Goal: Task Accomplishment & Management: Use online tool/utility

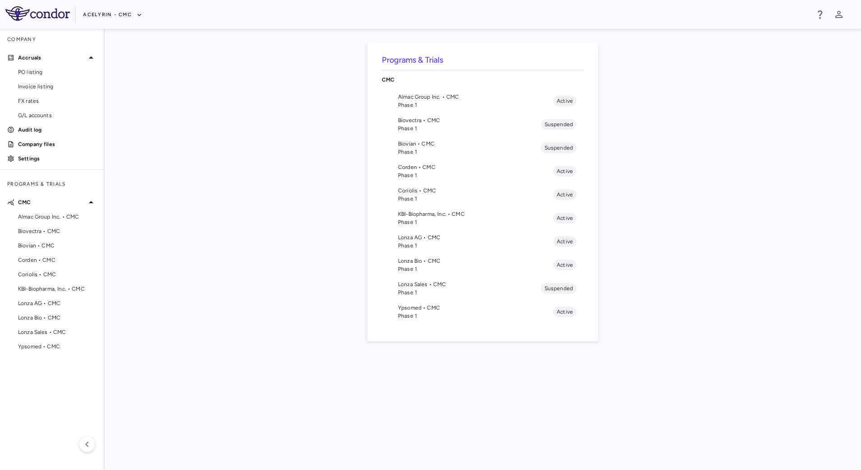
click at [405, 242] on span "Phase 1" at bounding box center [475, 246] width 155 height 8
click at [126, 18] on button "Acelyrin - CMC" at bounding box center [112, 15] width 59 height 14
click at [116, 87] on li "BridgeBio, Inc." at bounding box center [120, 87] width 75 height 14
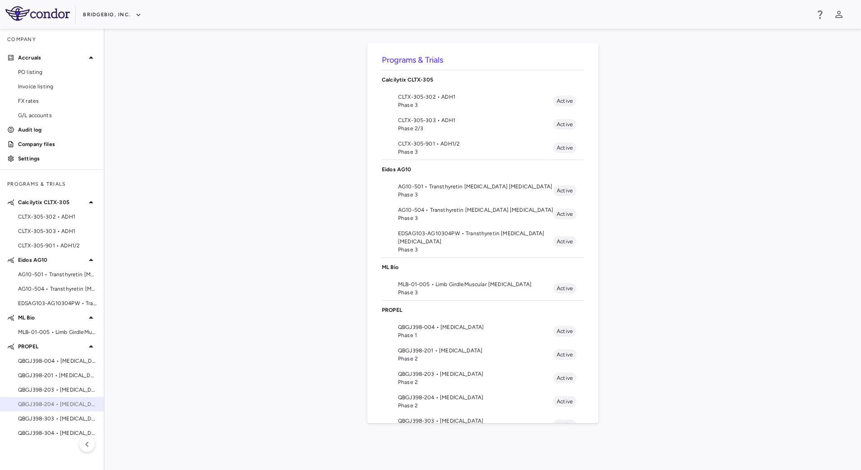
click at [54, 406] on span "QBGJ398-204 • Achondroplasia" at bounding box center [57, 404] width 78 height 8
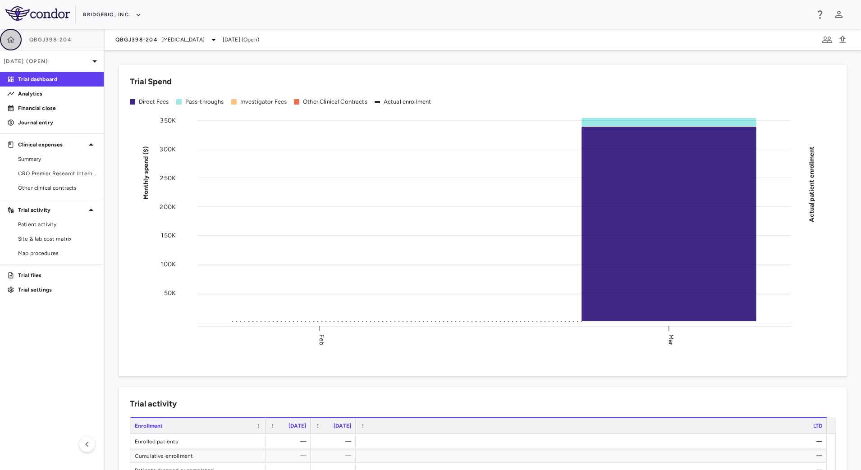
click at [9, 41] on icon "button" at bounding box center [11, 39] width 8 height 6
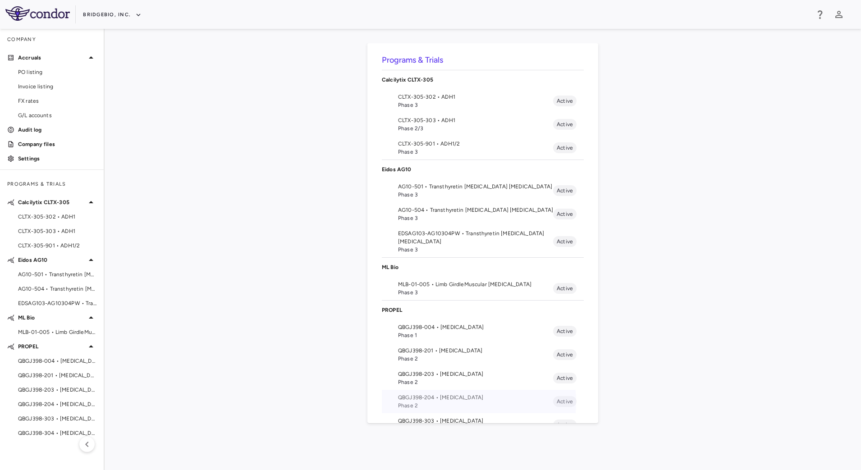
click at [433, 402] on span "Phase 2" at bounding box center [475, 405] width 155 height 8
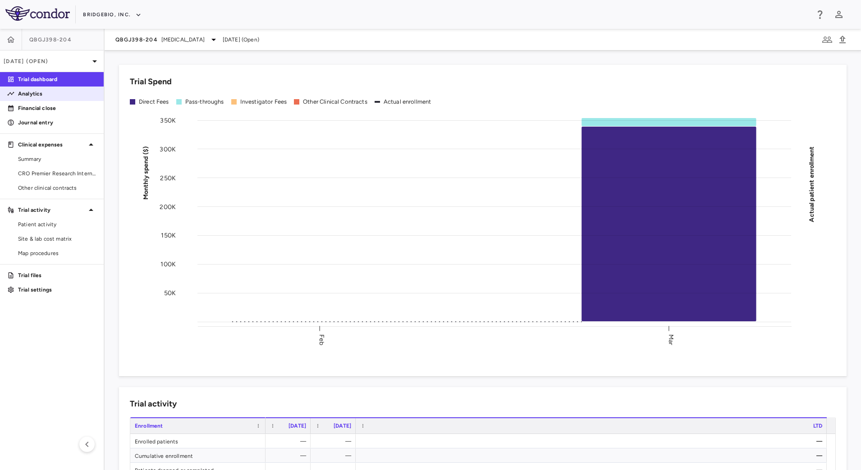
click at [50, 94] on p "Analytics" at bounding box center [57, 94] width 78 height 8
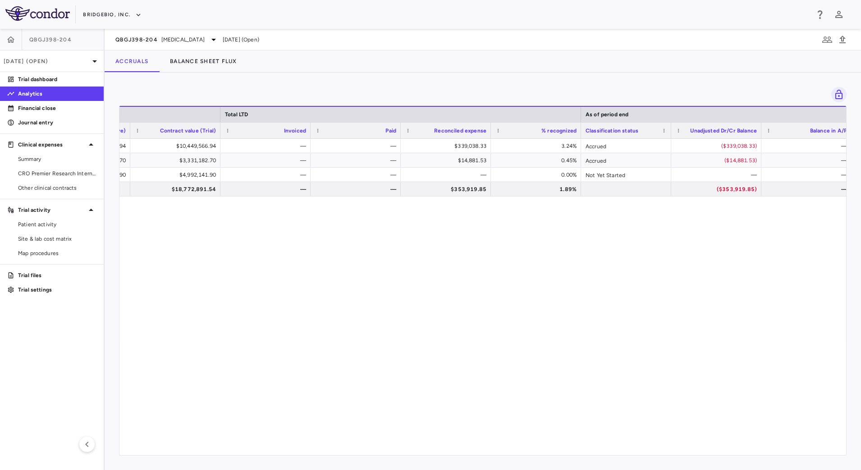
scroll to position [0, 525]
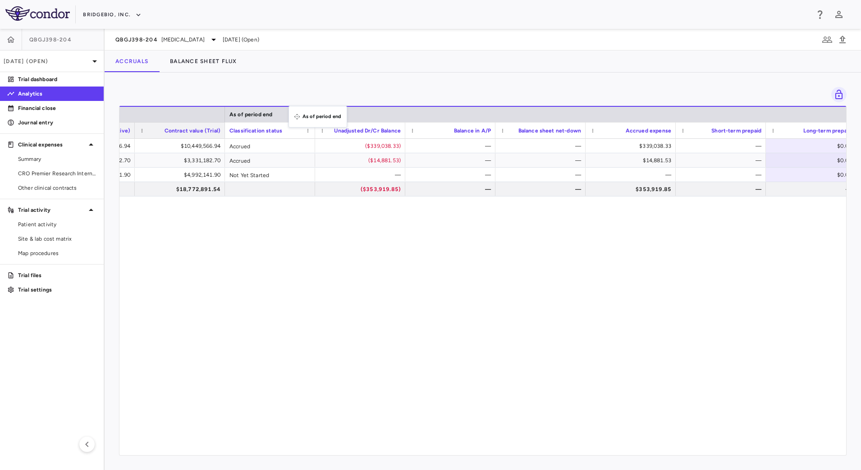
drag, startPoint x: 679, startPoint y: 114, endPoint x: 293, endPoint y: 111, distance: 386.2
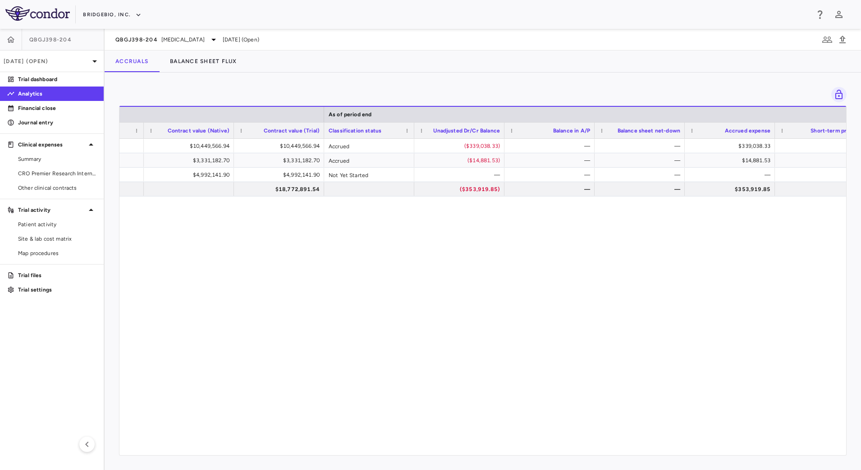
scroll to position [0, 0]
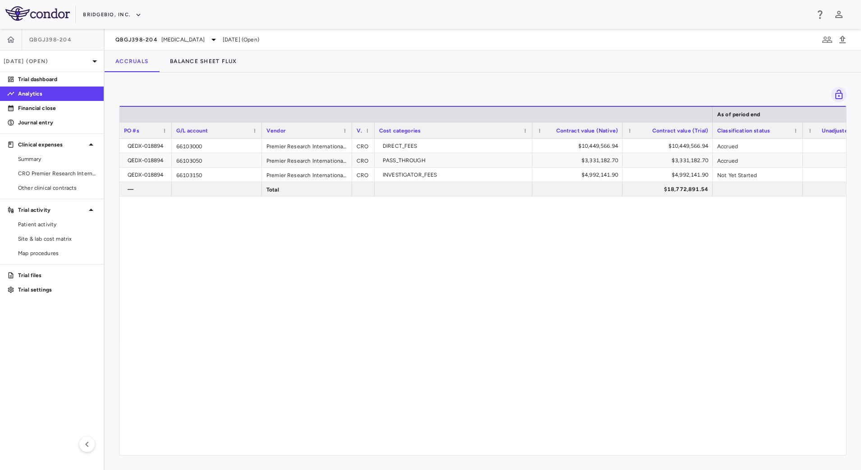
drag, startPoint x: 209, startPoint y: 134, endPoint x: 175, endPoint y: 133, distance: 34.2
click at [171, 133] on div at bounding box center [171, 131] width 4 height 16
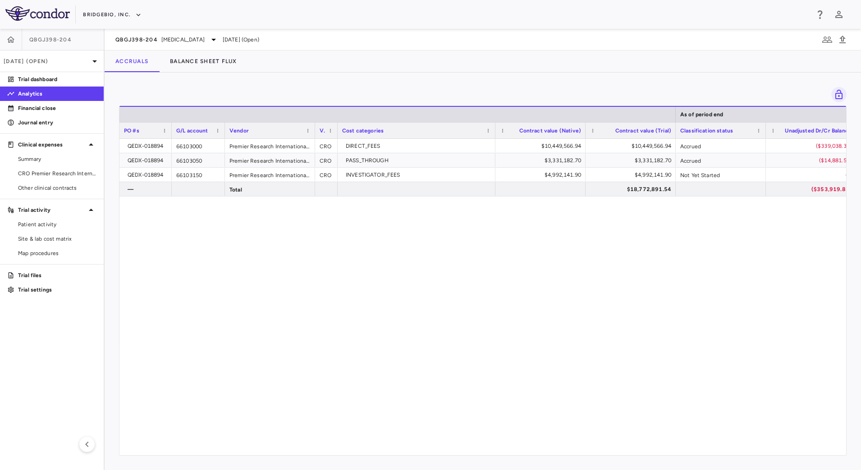
drag, startPoint x: 260, startPoint y: 133, endPoint x: 223, endPoint y: 124, distance: 38.0
click at [223, 124] on div at bounding box center [225, 131] width 4 height 16
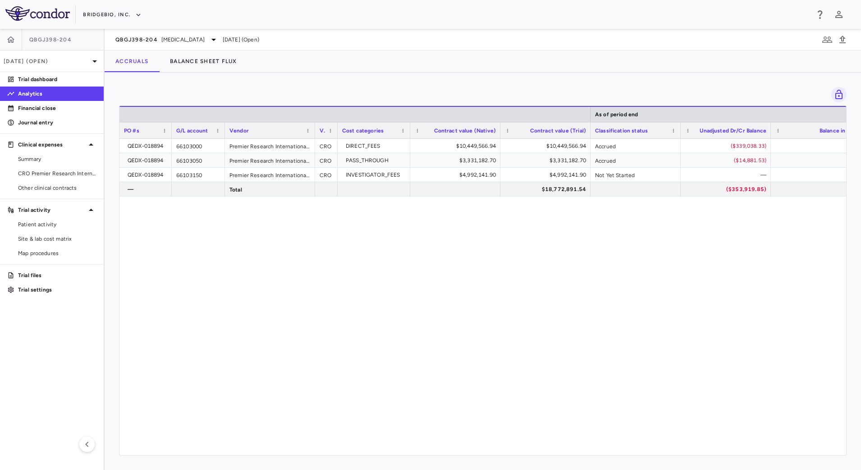
drag, startPoint x: 493, startPoint y: 132, endPoint x: 408, endPoint y: 122, distance: 85.8
click at [408, 122] on div "Cost categories" at bounding box center [373, 130] width 73 height 16
drag, startPoint x: 679, startPoint y: 134, endPoint x: 661, endPoint y: 124, distance: 21.0
click at [661, 124] on div at bounding box center [662, 131] width 4 height 16
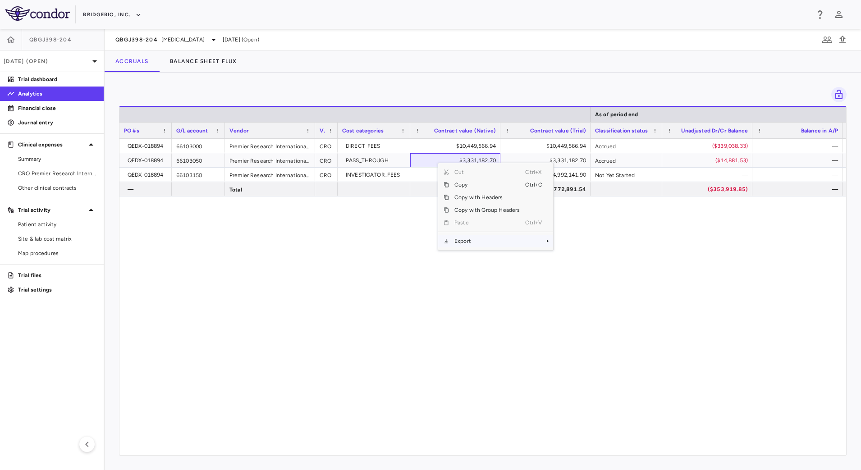
click at [496, 238] on span "Export" at bounding box center [487, 241] width 76 height 13
click at [589, 245] on span "CSV Export" at bounding box center [583, 244] width 42 height 13
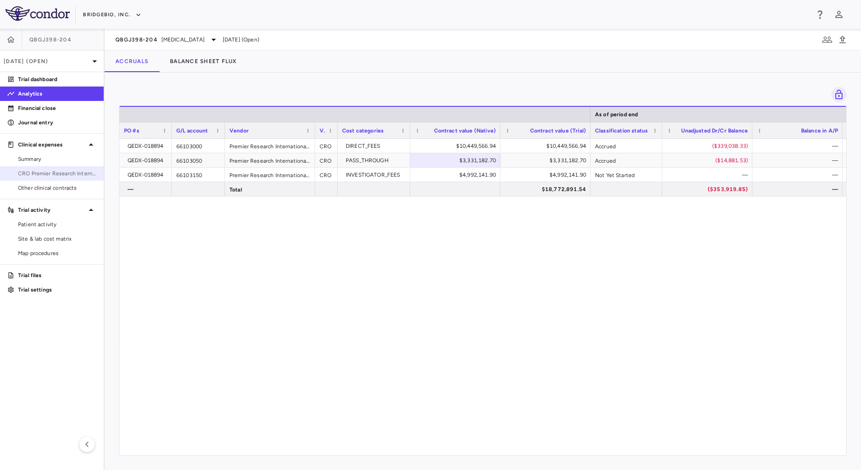
click at [58, 175] on span "CRO Premier Research International LLC" at bounding box center [57, 173] width 78 height 8
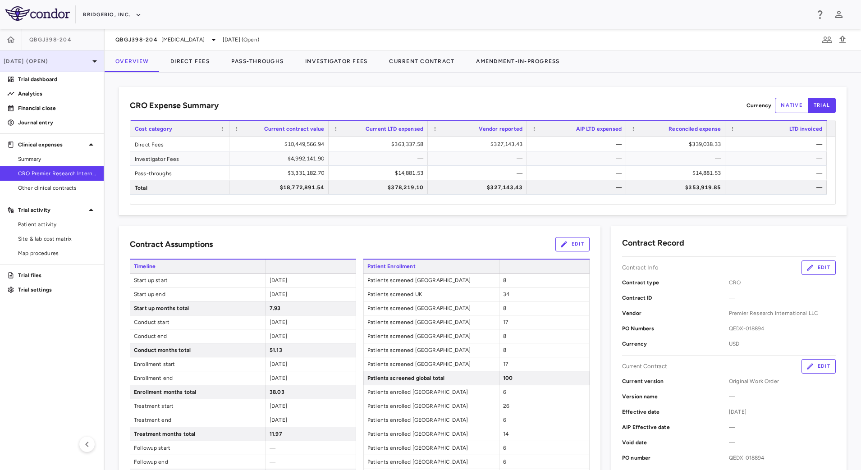
click at [91, 64] on icon at bounding box center [94, 61] width 11 height 11
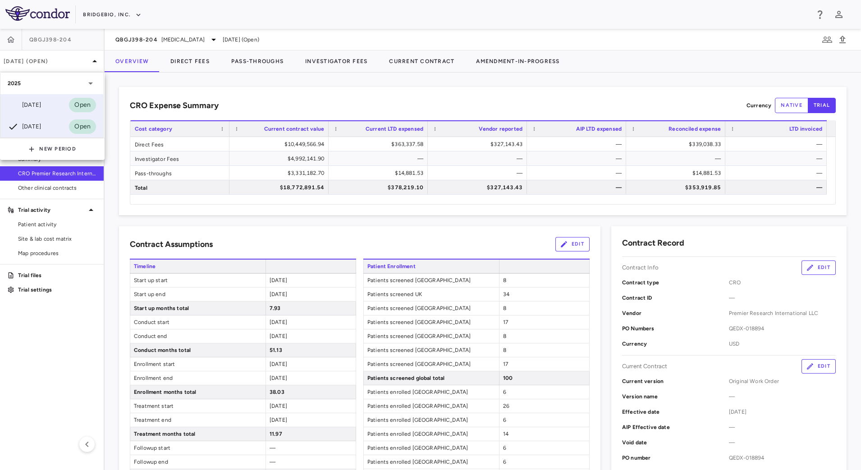
click at [54, 101] on div "Jun 2025 Open" at bounding box center [51, 105] width 103 height 22
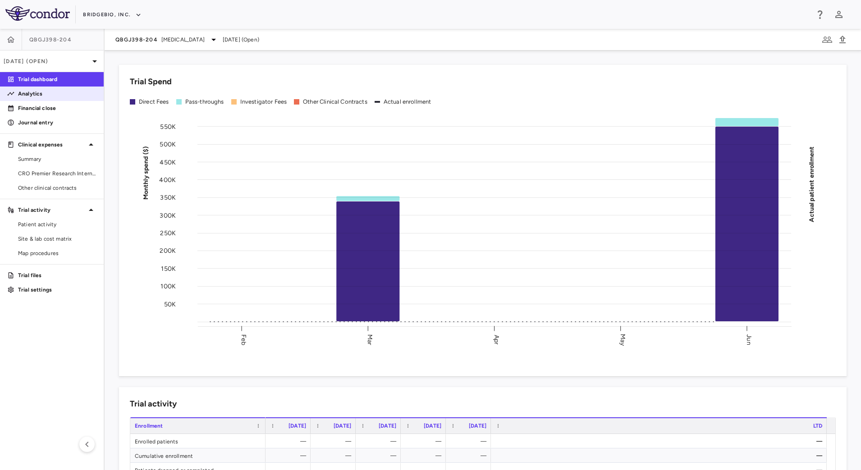
click at [60, 96] on p "Analytics" at bounding box center [57, 94] width 78 height 8
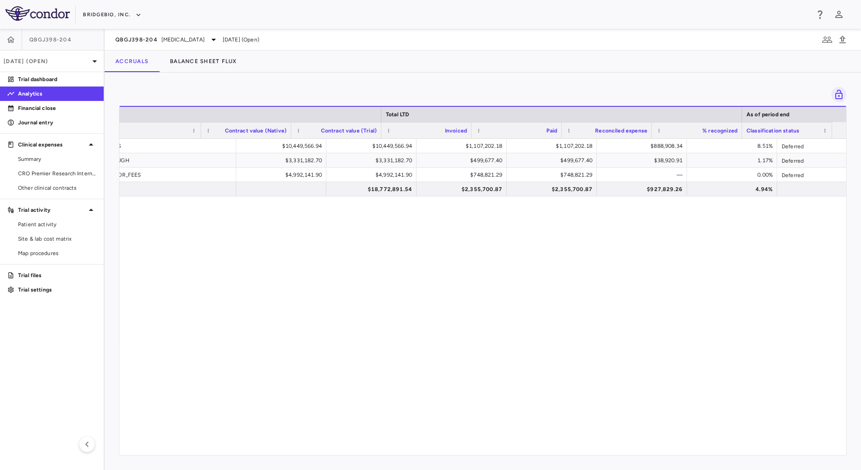
scroll to position [0, 379]
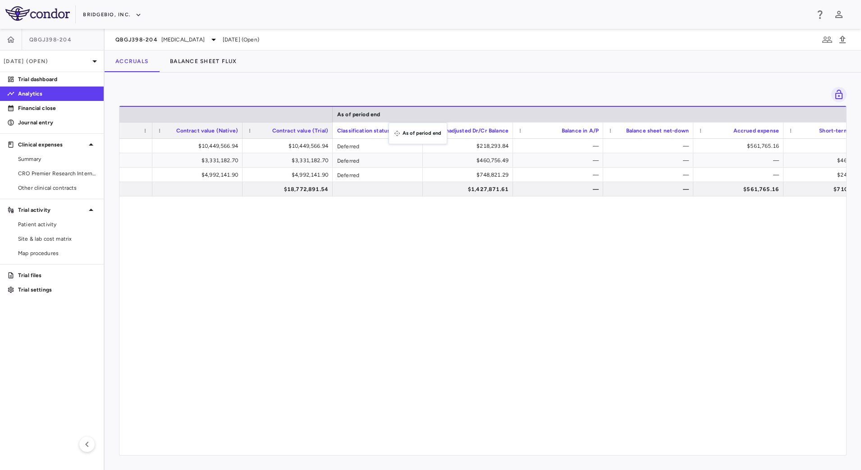
drag, startPoint x: 762, startPoint y: 114, endPoint x: 393, endPoint y: 128, distance: 369.3
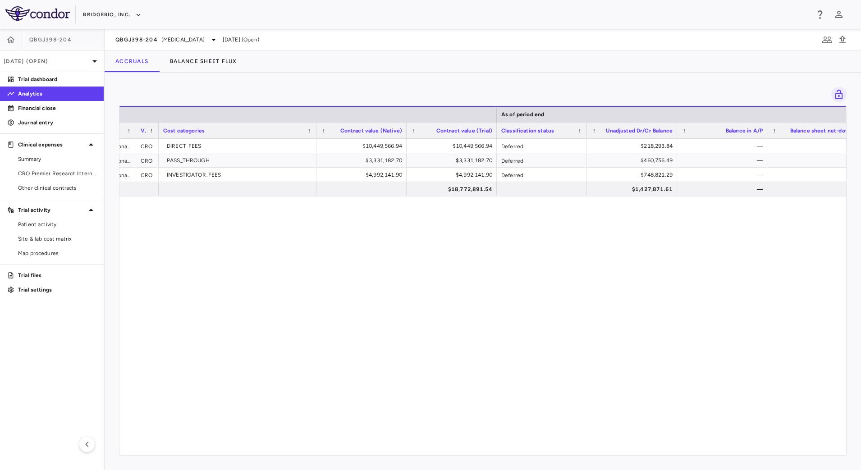
scroll to position [0, 0]
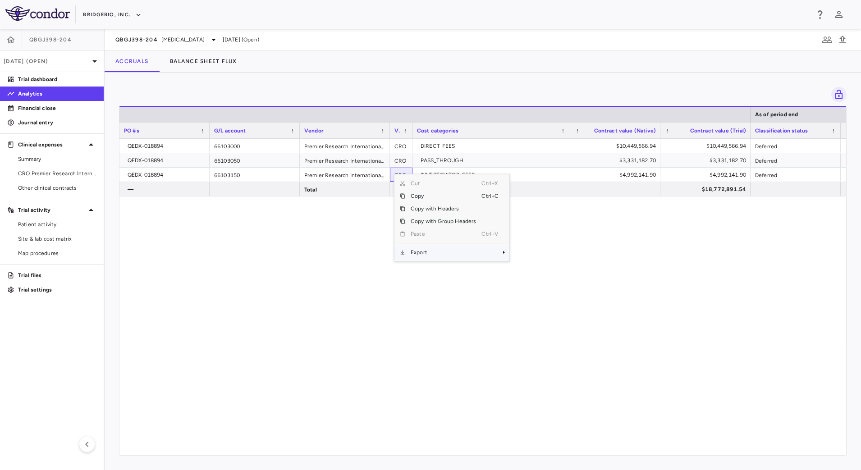
click at [460, 255] on span "Export" at bounding box center [443, 252] width 76 height 13
click at [533, 255] on span "CSV Export" at bounding box center [539, 255] width 42 height 13
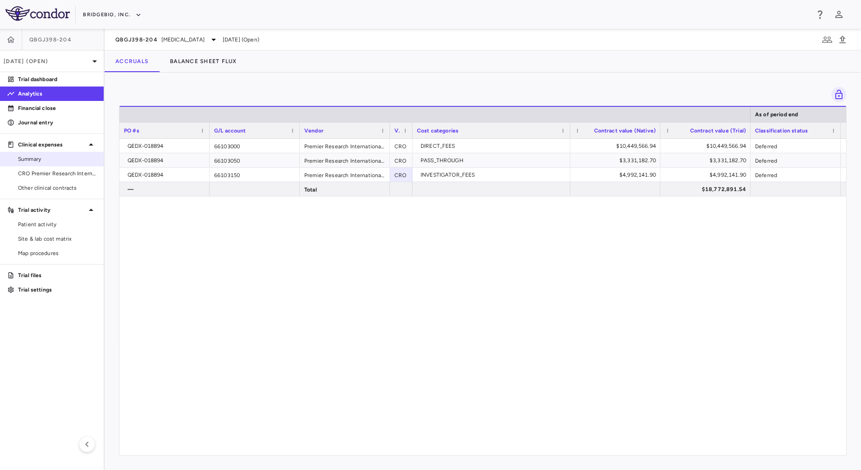
drag, startPoint x: 41, startPoint y: 173, endPoint x: 67, endPoint y: 165, distance: 27.1
click at [41, 173] on span "CRO Premier Research International LLC" at bounding box center [57, 173] width 78 height 8
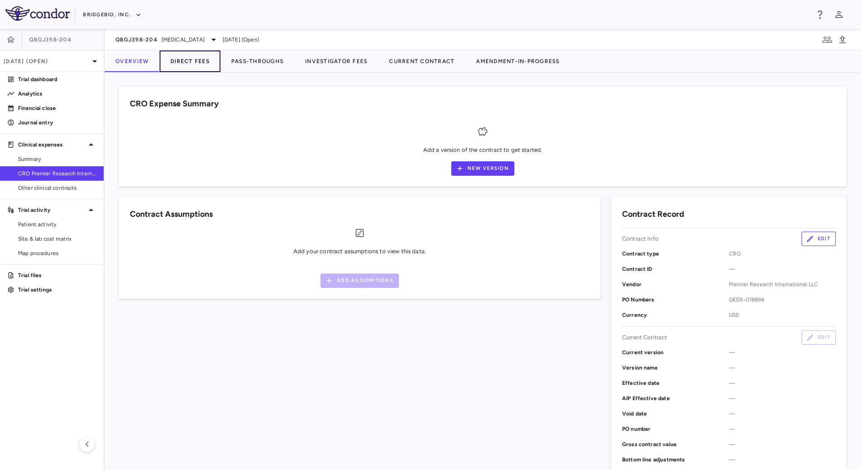
click at [190, 64] on button "Direct Fees" at bounding box center [190, 61] width 61 height 22
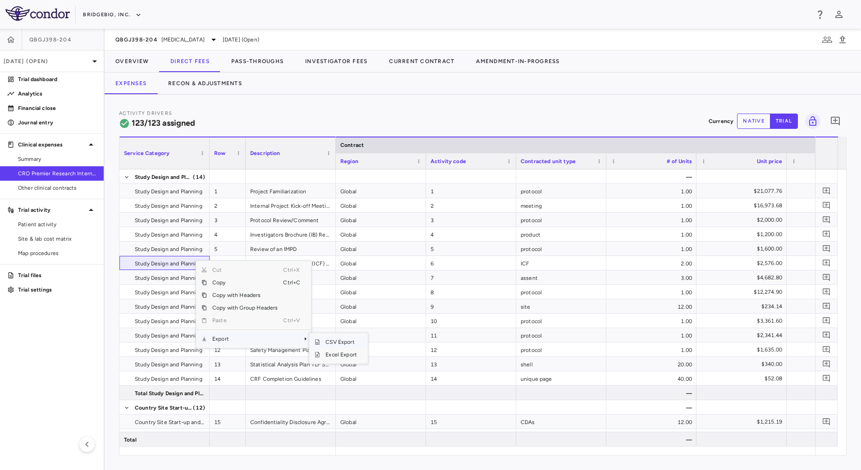
click at [345, 340] on span "CSV Export" at bounding box center [341, 342] width 42 height 13
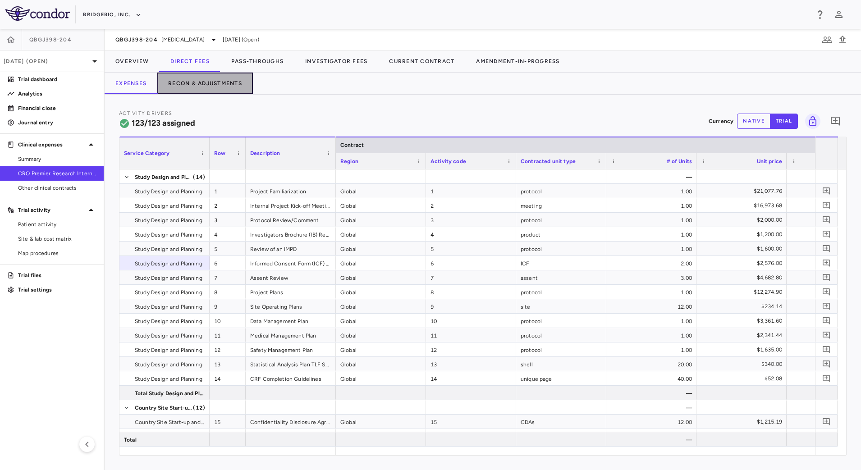
click at [221, 82] on button "Recon & Adjustments" at bounding box center [205, 84] width 96 height 22
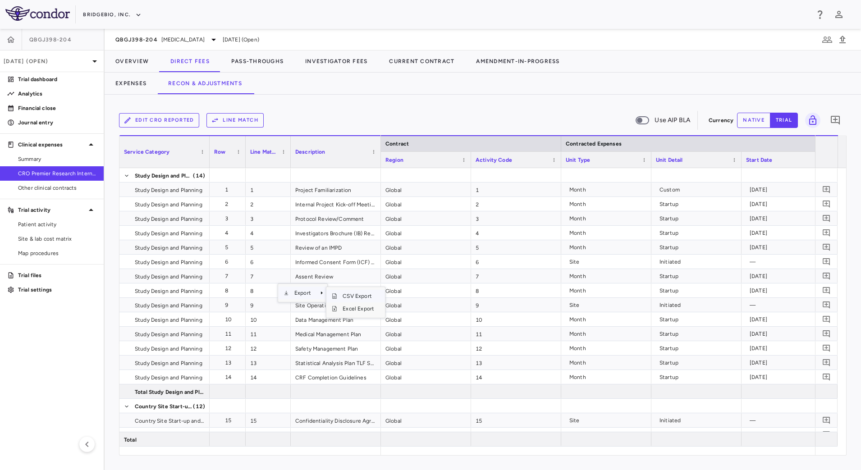
click at [363, 292] on span "CSV Export" at bounding box center [358, 296] width 42 height 13
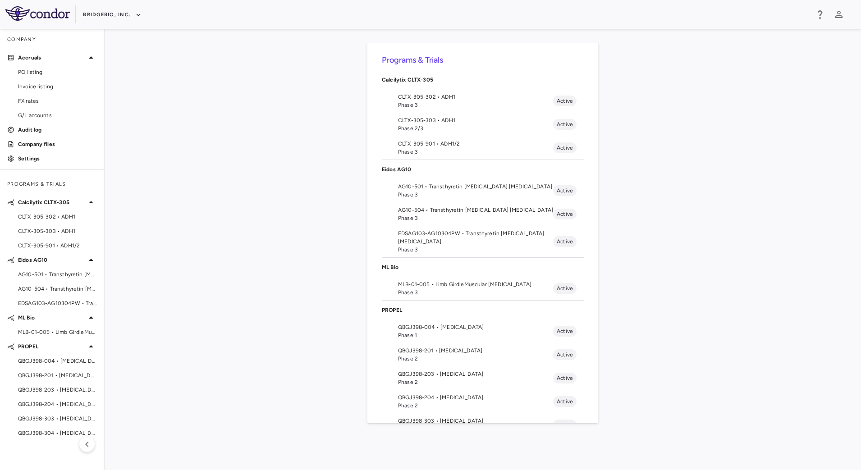
click at [414, 392] on li "QBGJ398-204 • [MEDICAL_DATA] Phase 2 Active" at bounding box center [483, 401] width 202 height 23
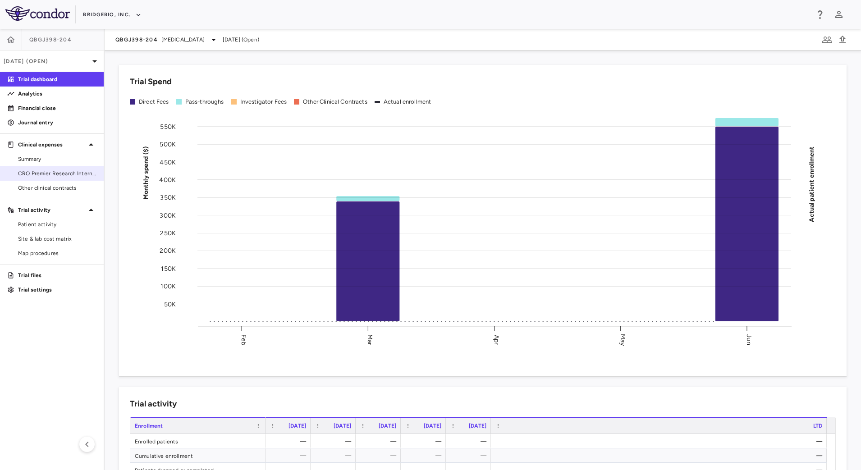
drag, startPoint x: 52, startPoint y: 174, endPoint x: 59, endPoint y: 175, distance: 6.3
click at [52, 174] on span "CRO Premier Research International LLC" at bounding box center [57, 173] width 78 height 8
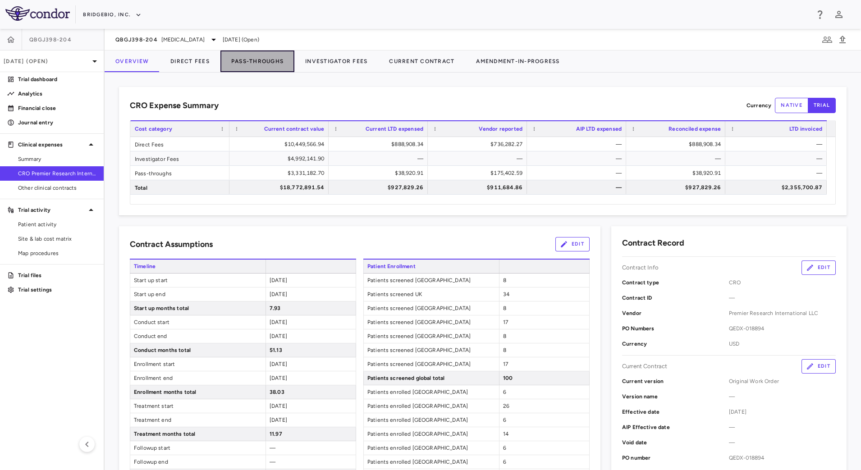
click at [250, 60] on button "Pass-Throughs" at bounding box center [257, 61] width 74 height 22
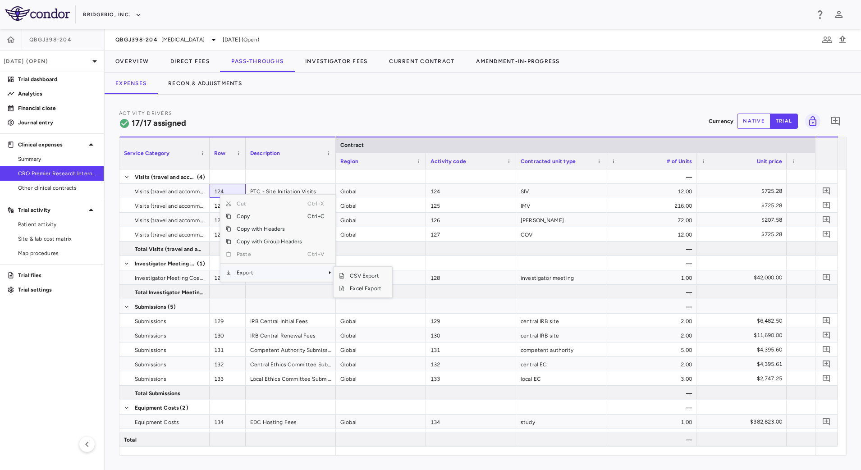
click at [284, 270] on span "Export" at bounding box center [269, 272] width 76 height 13
click at [363, 274] on span "CSV Export" at bounding box center [365, 275] width 42 height 13
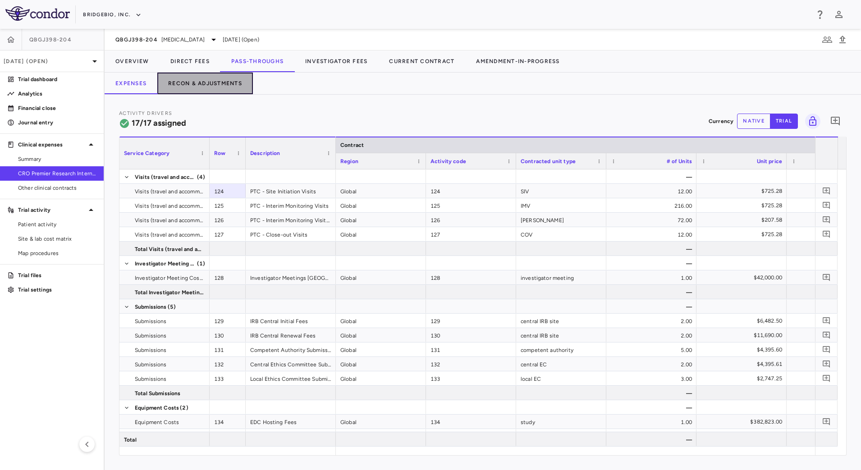
click at [198, 85] on button "Recon & Adjustments" at bounding box center [205, 84] width 96 height 22
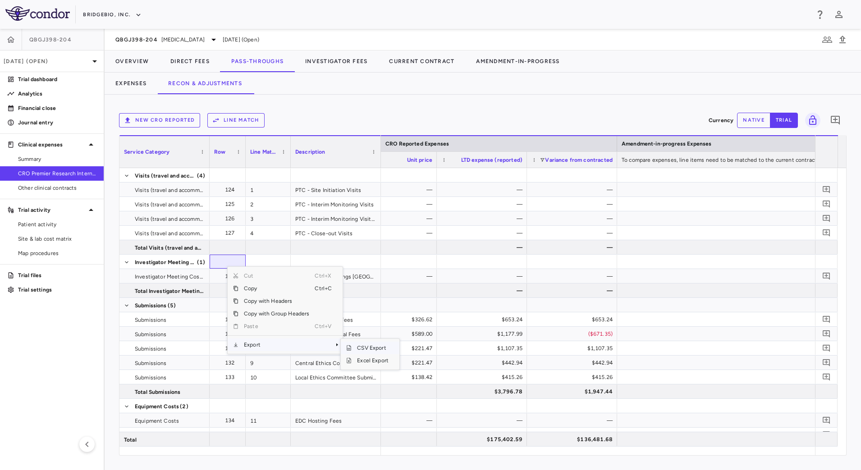
click at [369, 346] on span "CSV Export" at bounding box center [372, 348] width 42 height 13
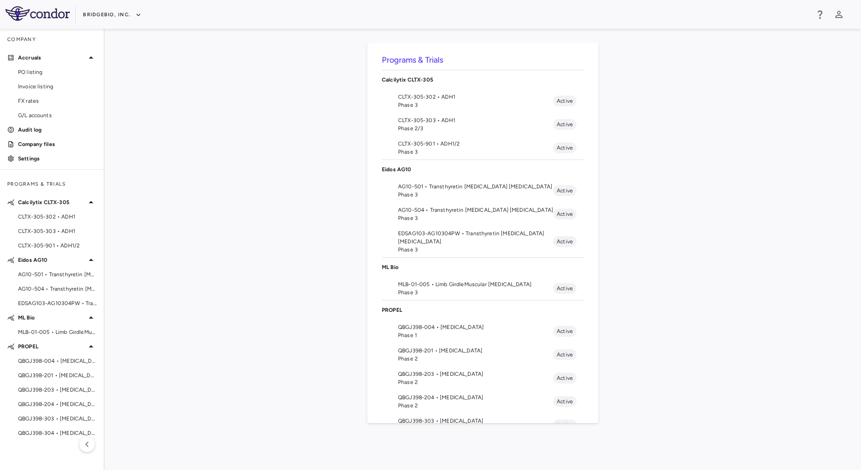
click at [467, 394] on span "QBGJ398-204 • [MEDICAL_DATA]" at bounding box center [475, 397] width 155 height 8
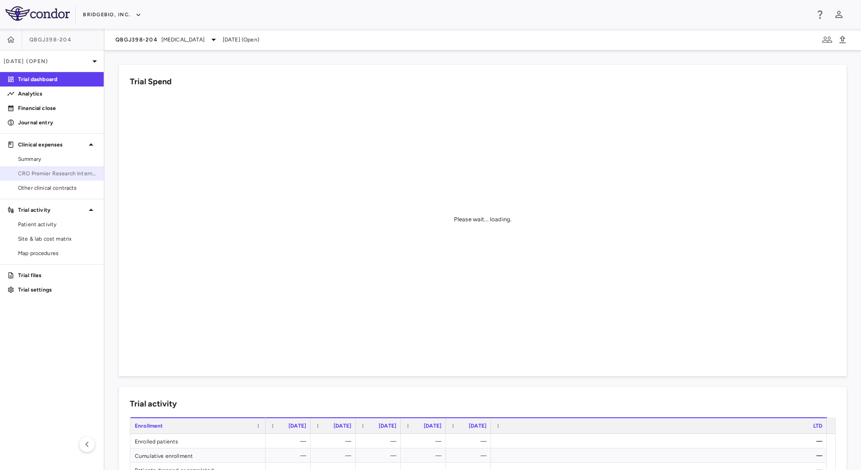
drag, startPoint x: 57, startPoint y: 173, endPoint x: 81, endPoint y: 173, distance: 23.4
click at [57, 173] on span "CRO Premier Research International LLC" at bounding box center [57, 173] width 78 height 8
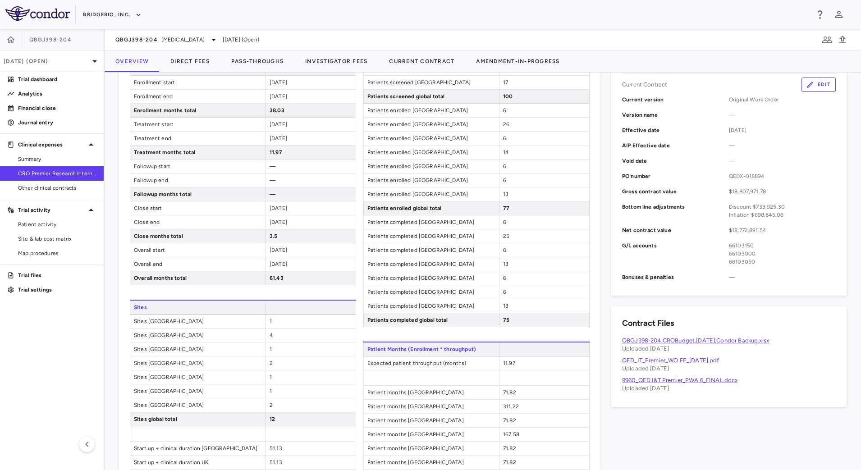
scroll to position [56, 0]
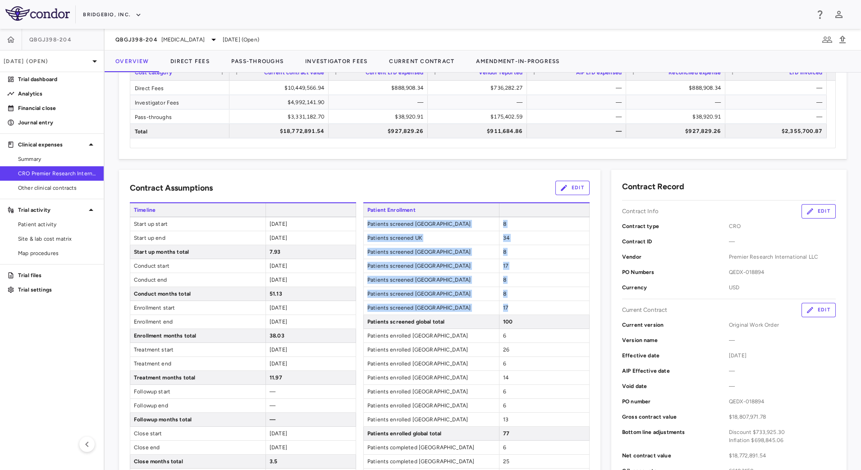
drag, startPoint x: 366, startPoint y: 224, endPoint x: 528, endPoint y: 306, distance: 181.4
click at [528, 306] on div "Patient Enrollment Patients screened Spain 8 Patients screened UK 34 Patients s…" at bounding box center [476, 377] width 226 height 350
copy div "Patients screened Spain 8 Patients screened UK 34 Patients screened Singapore 8…"
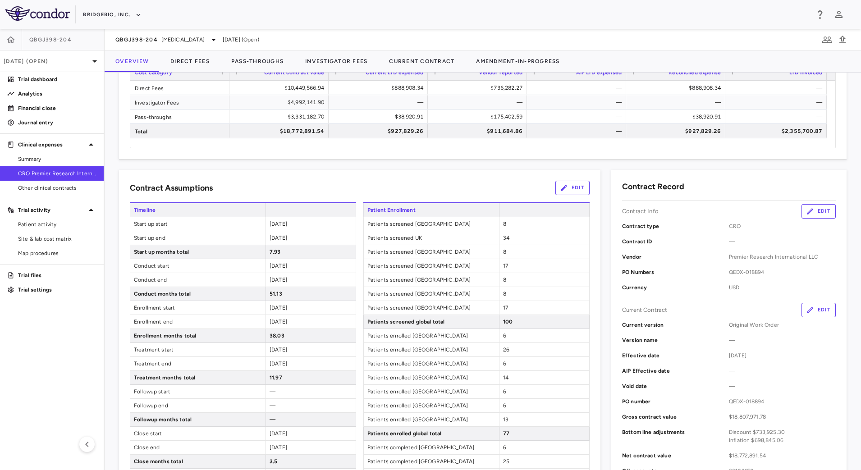
click at [464, 184] on div "Contract Assumptions Edit" at bounding box center [360, 188] width 460 height 14
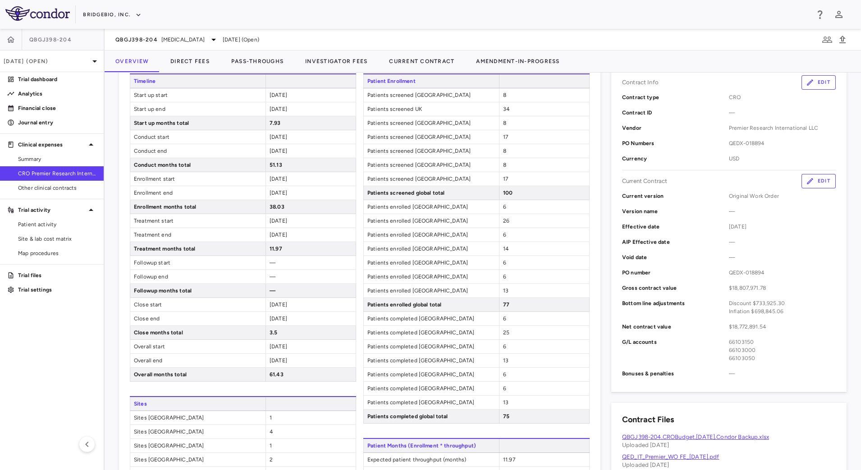
scroll to position [225, 0]
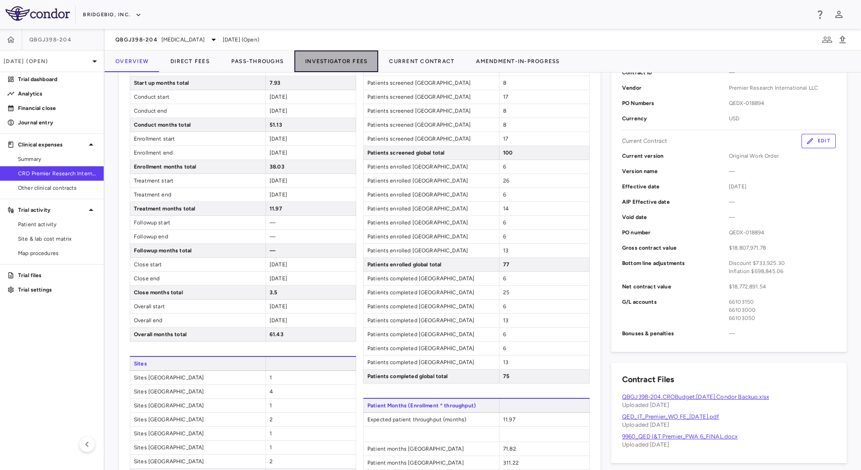
click at [334, 61] on button "Investigator Fees" at bounding box center [336, 61] width 84 height 22
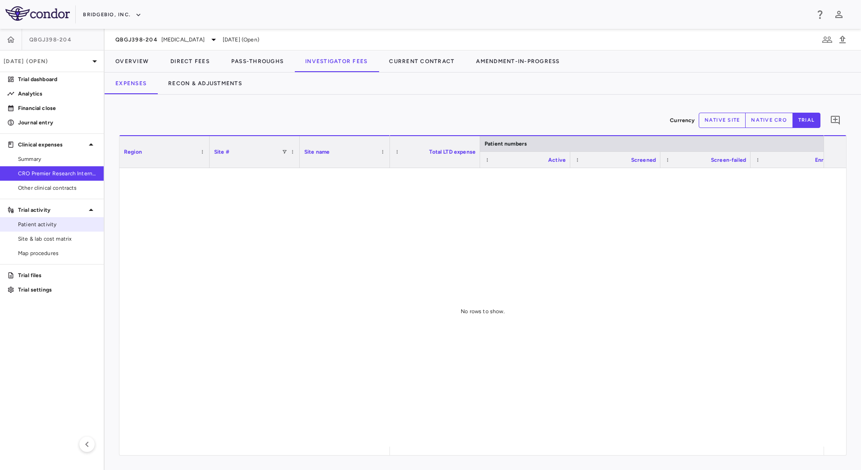
click at [53, 222] on span "Patient activity" at bounding box center [57, 224] width 78 height 8
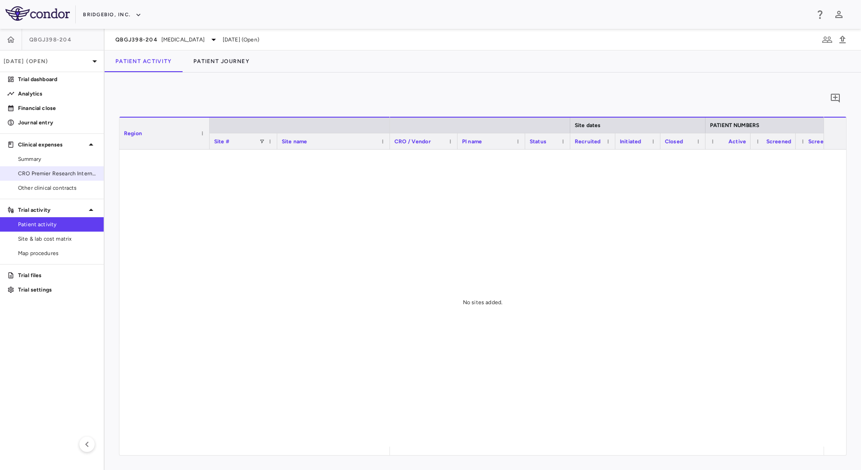
drag, startPoint x: 73, startPoint y: 173, endPoint x: 95, endPoint y: 169, distance: 22.2
click at [73, 173] on span "CRO Premier Research International LLC" at bounding box center [57, 173] width 78 height 8
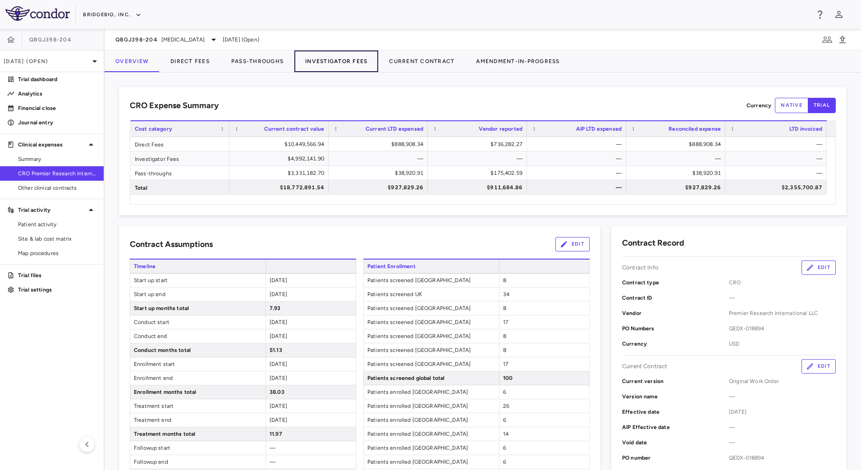
click at [328, 62] on button "Investigator Fees" at bounding box center [336, 61] width 84 height 22
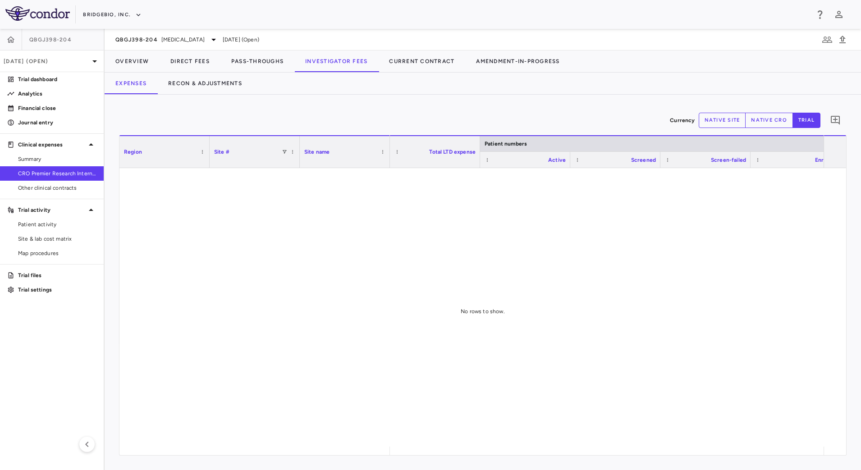
click at [727, 125] on button "native site" at bounding box center [721, 120] width 47 height 15
type button "site"
click at [61, 226] on span "Patient activity" at bounding box center [57, 224] width 78 height 8
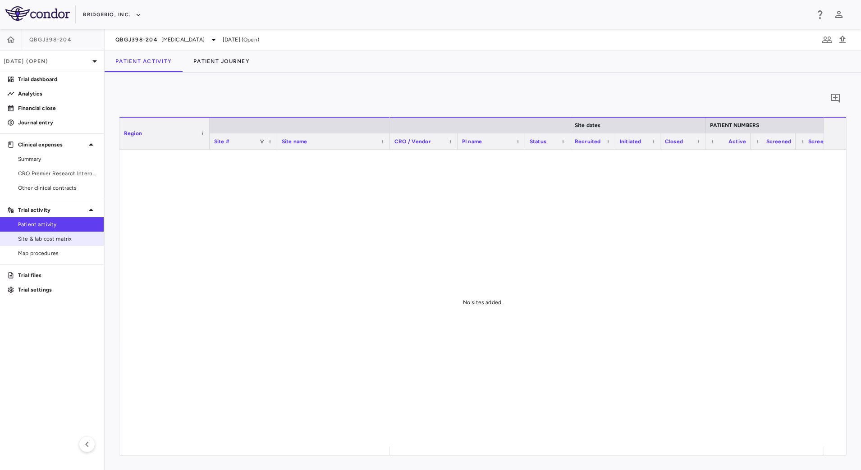
click at [79, 242] on span "Site & lab cost matrix" at bounding box center [57, 239] width 78 height 8
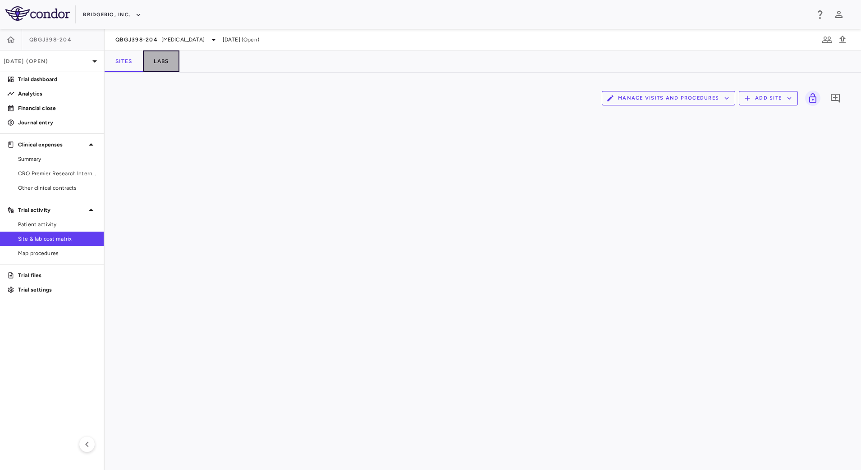
click at [173, 64] on button "Labs" at bounding box center [161, 61] width 36 height 22
click at [68, 218] on link "Patient activity" at bounding box center [52, 225] width 104 height 14
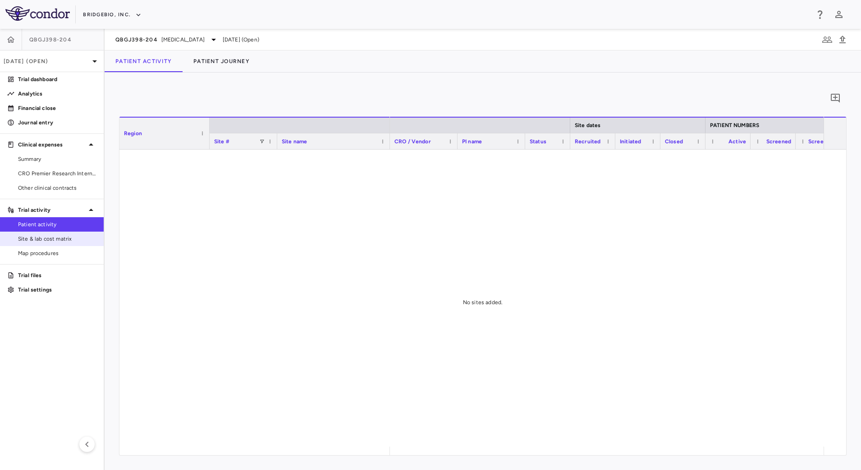
click at [63, 238] on span "Site & lab cost matrix" at bounding box center [57, 239] width 78 height 8
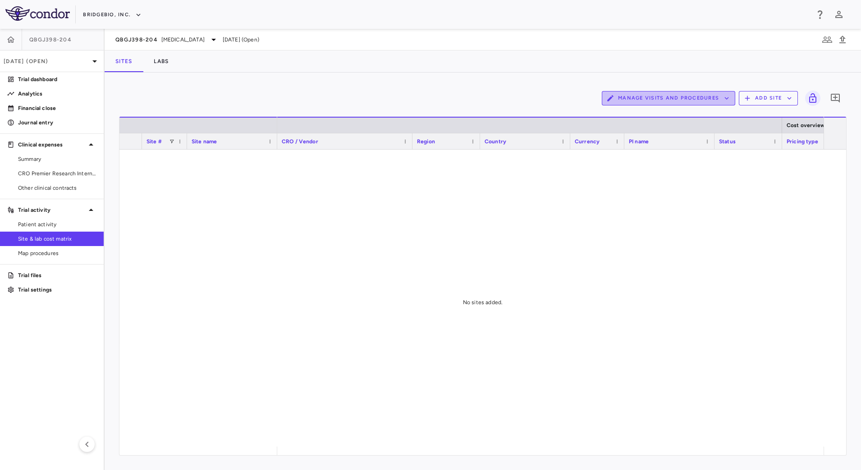
click at [711, 94] on button "Manage Visits and Procedures" at bounding box center [668, 98] width 133 height 14
click at [645, 119] on li "Visit Schedules" at bounding box center [659, 116] width 96 height 14
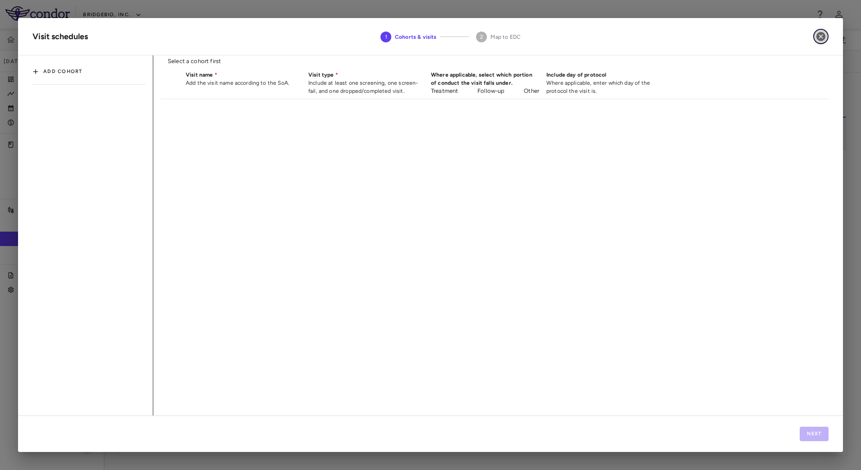
click at [821, 37] on icon "button" at bounding box center [820, 36] width 11 height 11
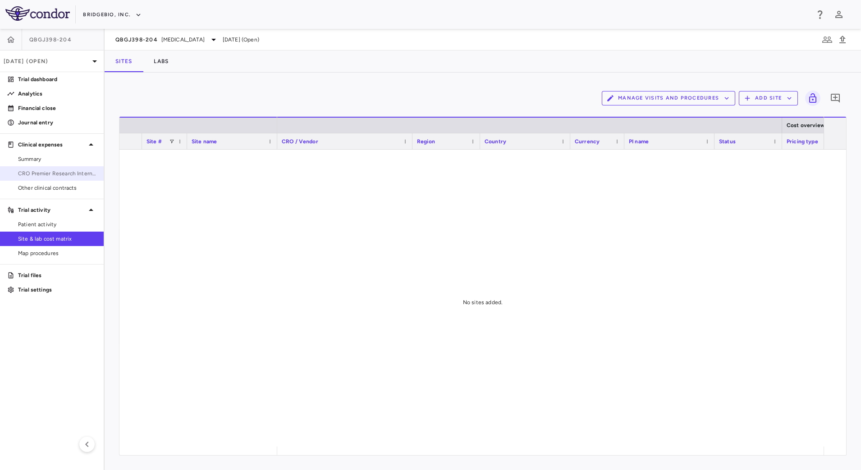
click at [53, 177] on span "CRO Premier Research International LLC" at bounding box center [57, 173] width 78 height 8
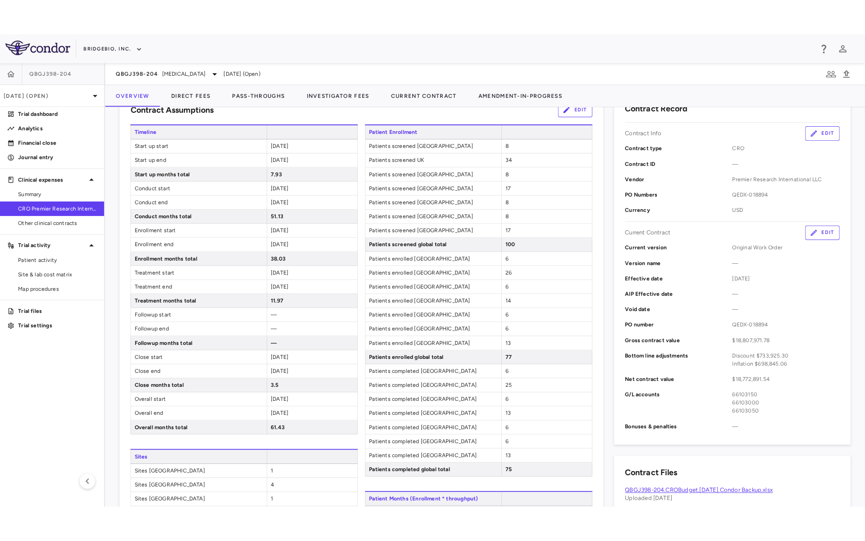
scroll to position [176, 0]
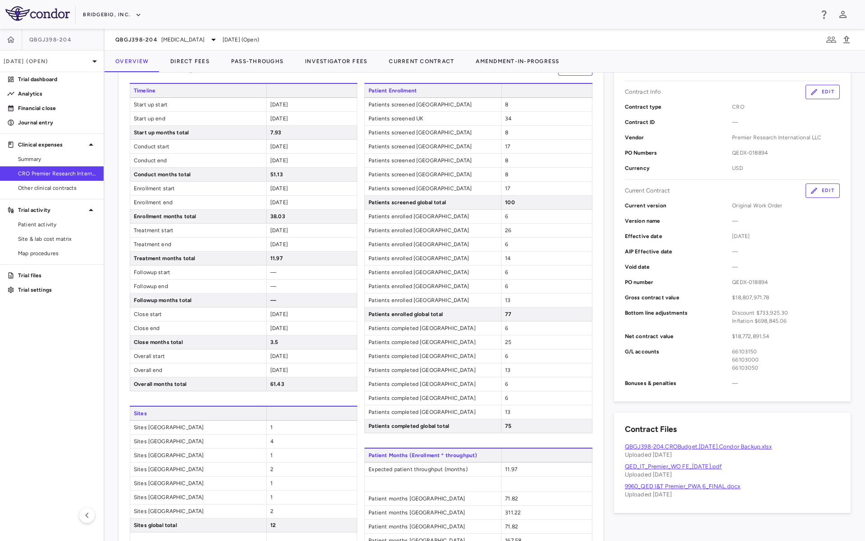
click at [656, 46] on div "QBGJ398-204 Achondroplasia Jun 2025 (Open)" at bounding box center [485, 40] width 761 height 22
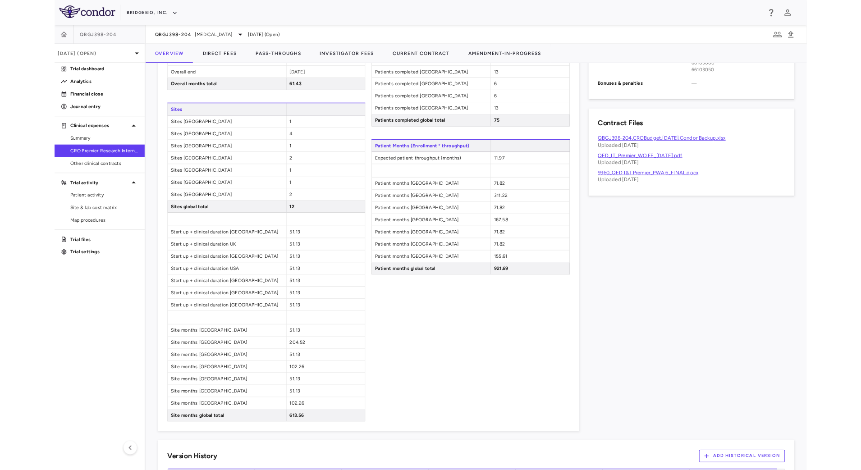
scroll to position [460, 0]
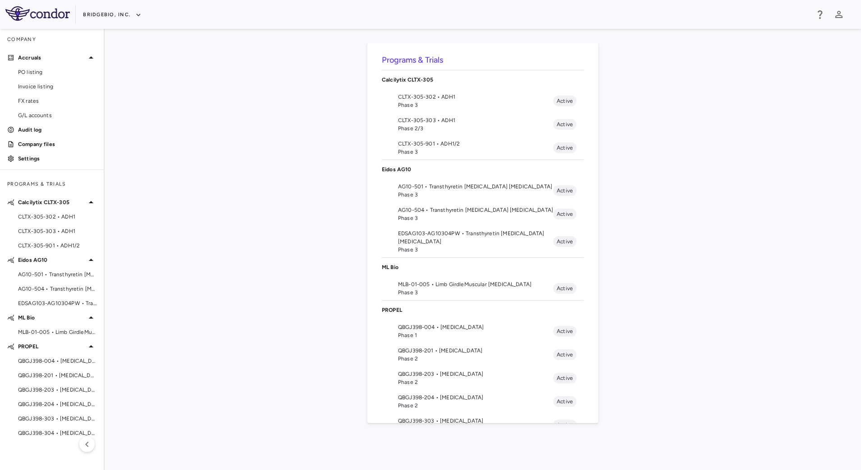
click at [457, 398] on span "QBGJ398-204 • [MEDICAL_DATA]" at bounding box center [475, 397] width 155 height 8
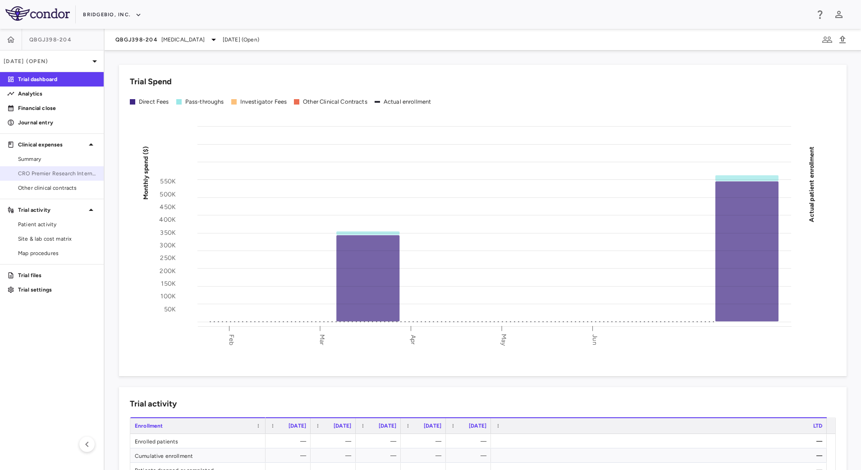
click at [31, 169] on span "CRO Premier Research International LLC" at bounding box center [57, 173] width 78 height 8
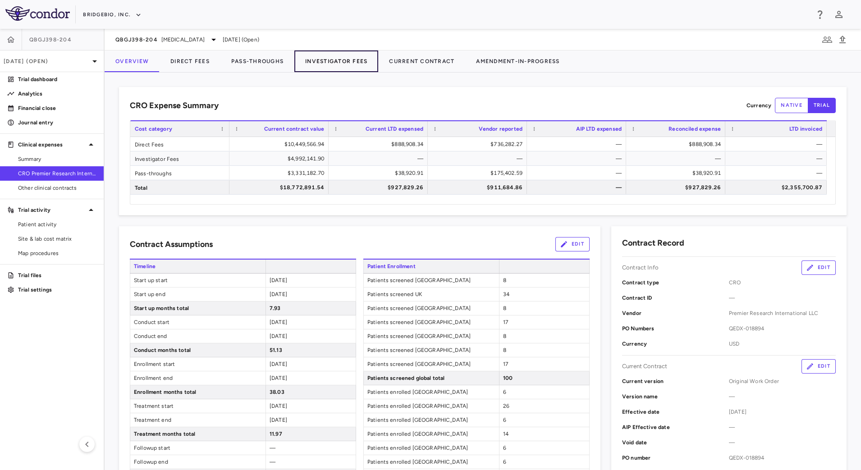
click at [302, 62] on button "Investigator Fees" at bounding box center [336, 61] width 84 height 22
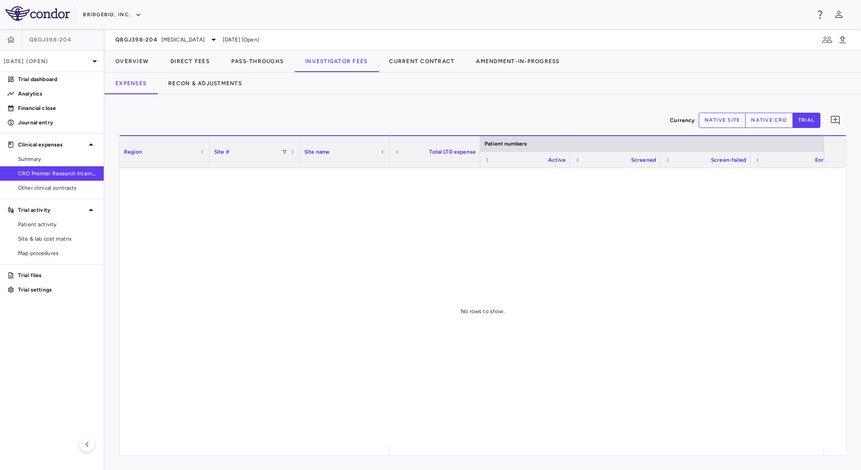
click at [729, 114] on button "native site" at bounding box center [721, 120] width 47 height 15
type button "site"
click at [49, 224] on span "Patient activity" at bounding box center [57, 224] width 78 height 8
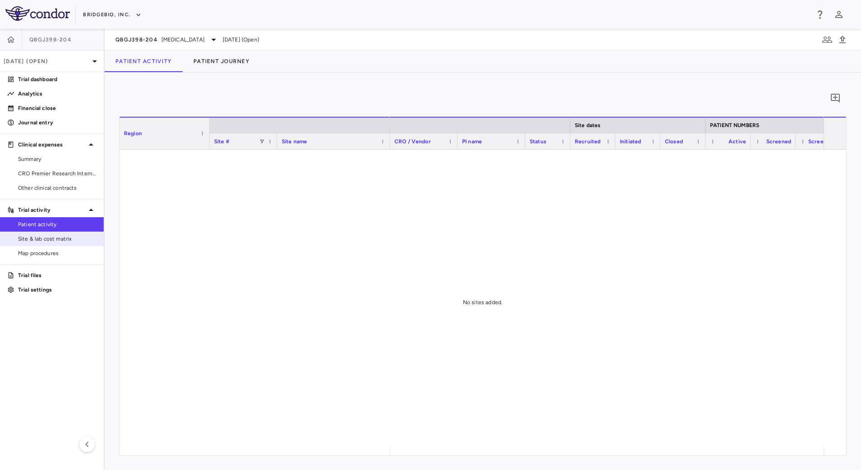
drag, startPoint x: 45, startPoint y: 239, endPoint x: 68, endPoint y: 237, distance: 22.6
click at [46, 239] on span "Site & lab cost matrix" at bounding box center [57, 239] width 78 height 8
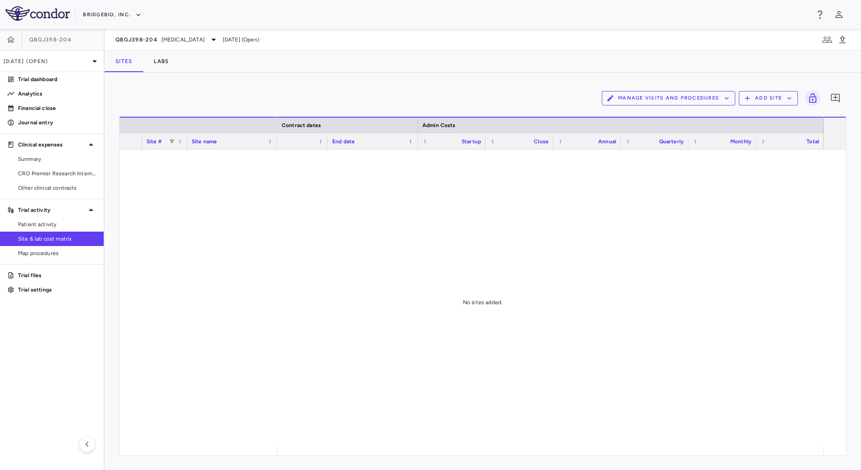
scroll to position [0, 614]
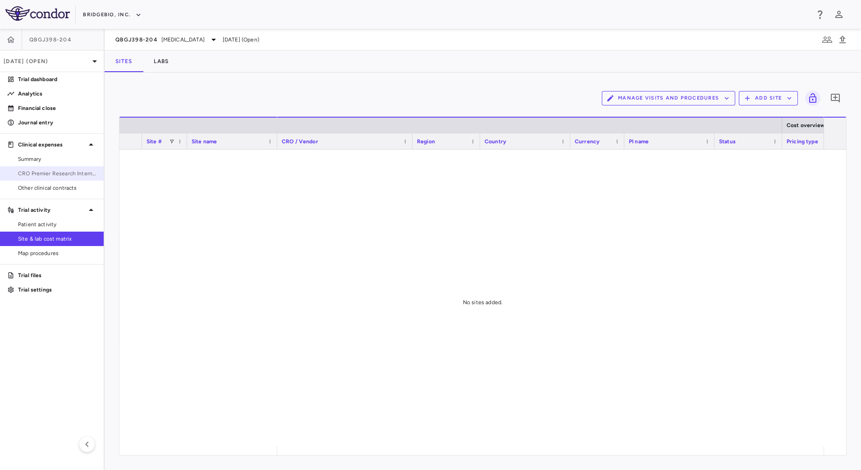
click at [53, 178] on link "CRO Premier Research International LLC" at bounding box center [52, 174] width 104 height 14
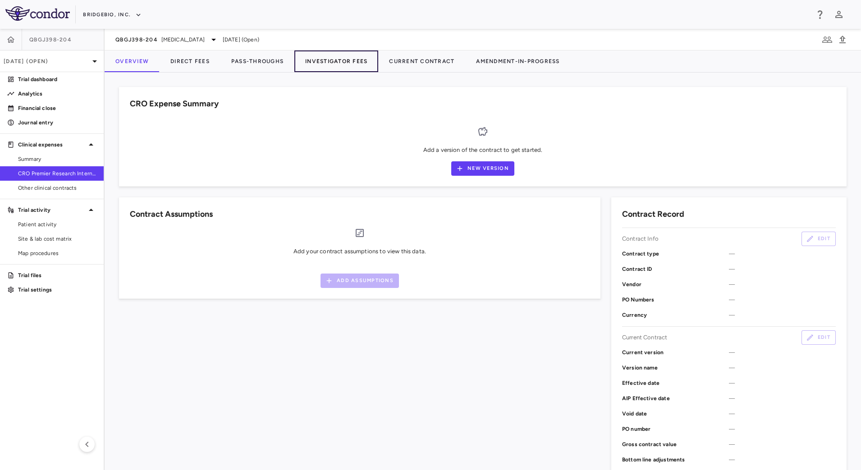
click at [357, 63] on button "Investigator Fees" at bounding box center [336, 61] width 84 height 22
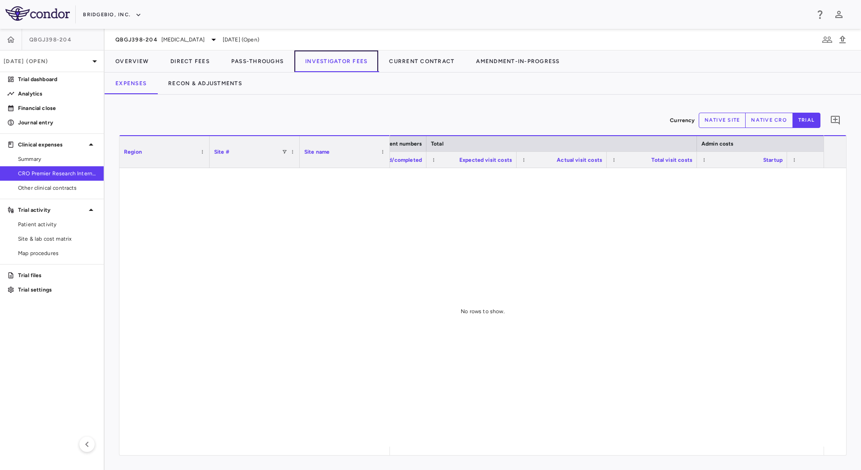
scroll to position [0, 182]
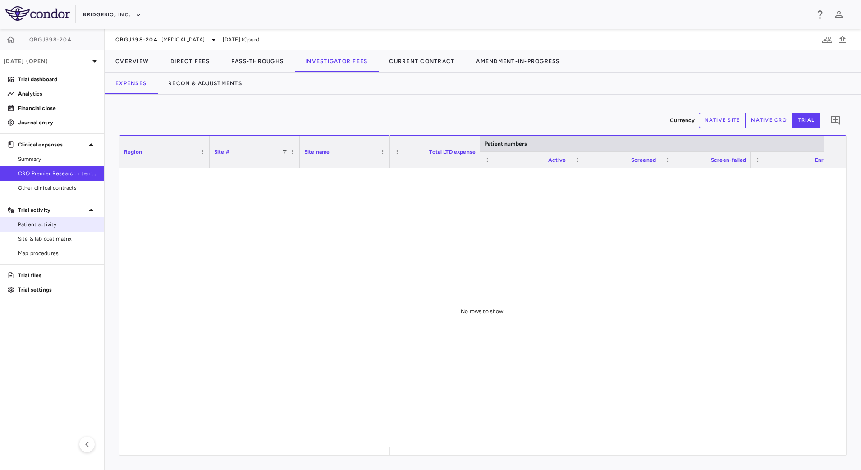
click at [56, 222] on span "Patient activity" at bounding box center [57, 224] width 78 height 8
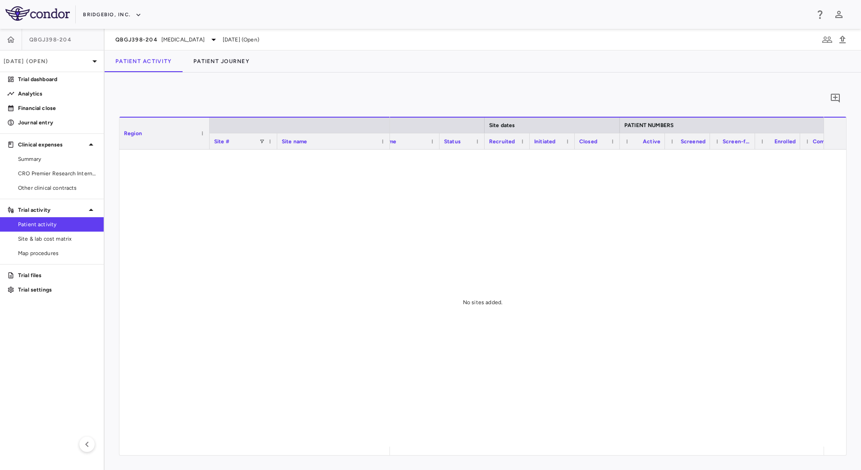
scroll to position [0, 122]
drag, startPoint x: 40, startPoint y: 245, endPoint x: 68, endPoint y: 226, distance: 33.7
click at [40, 245] on link "Site & lab cost matrix" at bounding box center [52, 239] width 104 height 14
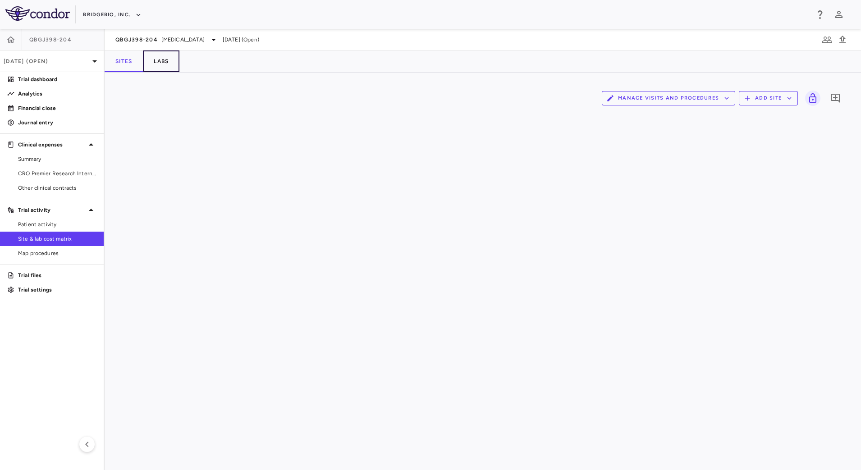
click at [165, 64] on button "Labs" at bounding box center [161, 61] width 36 height 22
click at [353, 84] on div "Manage Visits and Procedures Add Lab 0 Drag here to set row groups Drag here to…" at bounding box center [483, 271] width 756 height 397
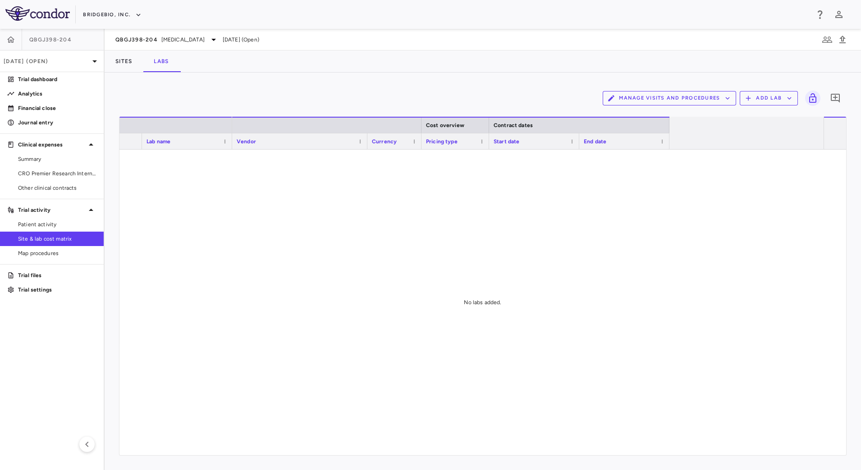
click at [720, 100] on button "Manage Visits and Procedures" at bounding box center [668, 98] width 133 height 14
click at [122, 59] on div at bounding box center [430, 235] width 861 height 470
click at [122, 61] on button "Sites" at bounding box center [124, 61] width 38 height 22
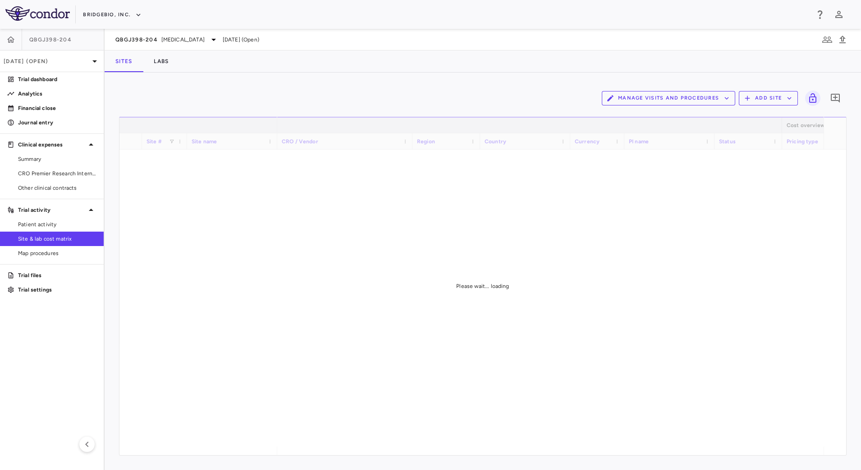
click at [702, 101] on button "Manage Visits and Procedures" at bounding box center [668, 98] width 133 height 14
click at [668, 114] on li "Visit Schedules" at bounding box center [659, 116] width 96 height 14
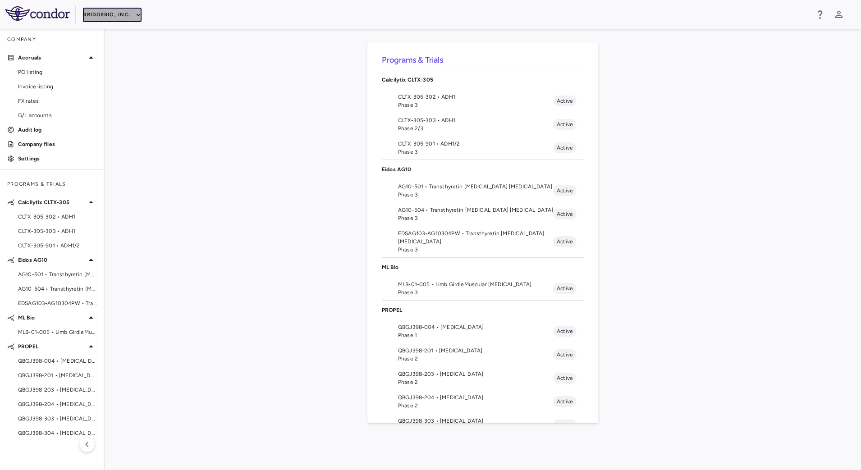
click at [115, 11] on button "BridgeBio, Inc." at bounding box center [112, 15] width 59 height 14
click at [122, 44] on li "Acelyrin - CMC" at bounding box center [120, 46] width 75 height 14
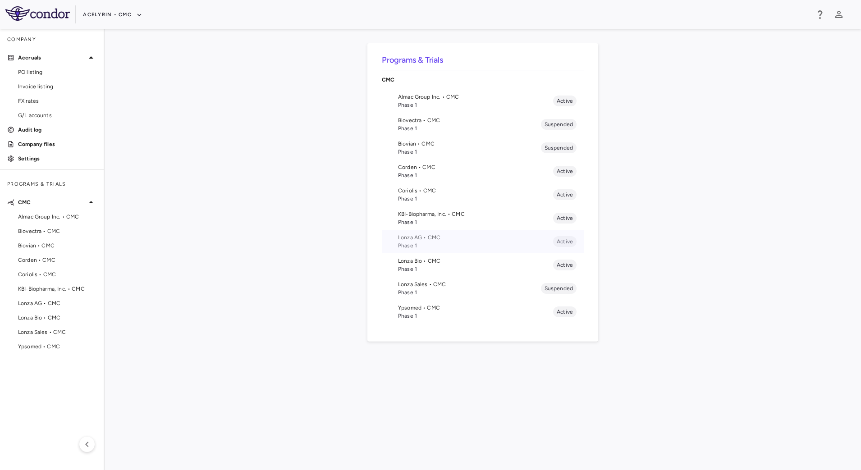
click at [444, 244] on span "Phase 1" at bounding box center [475, 246] width 155 height 8
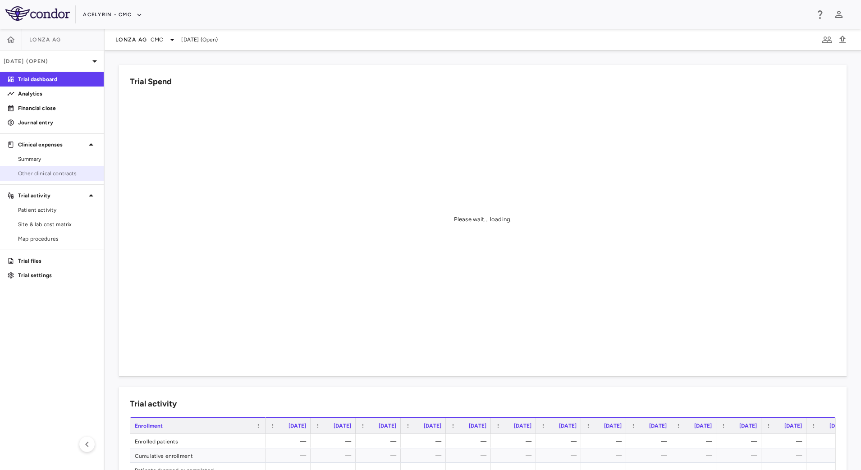
click at [56, 173] on span "Other clinical contracts" at bounding box center [57, 173] width 78 height 8
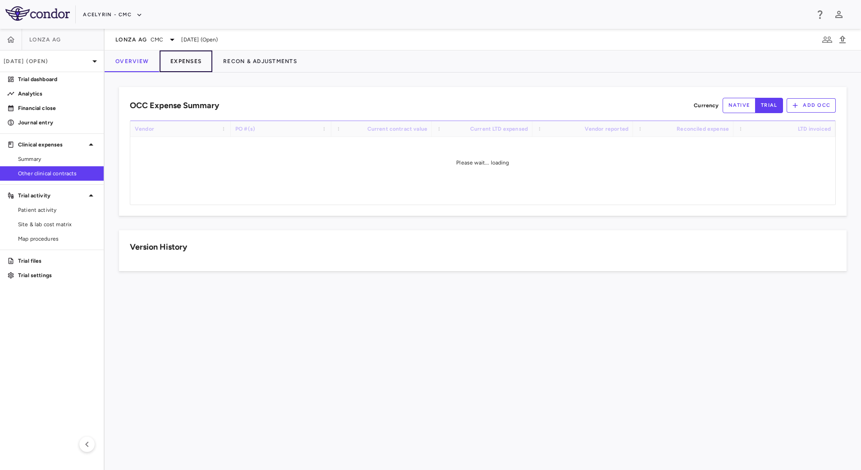
click at [192, 57] on button "Expenses" at bounding box center [186, 61] width 53 height 22
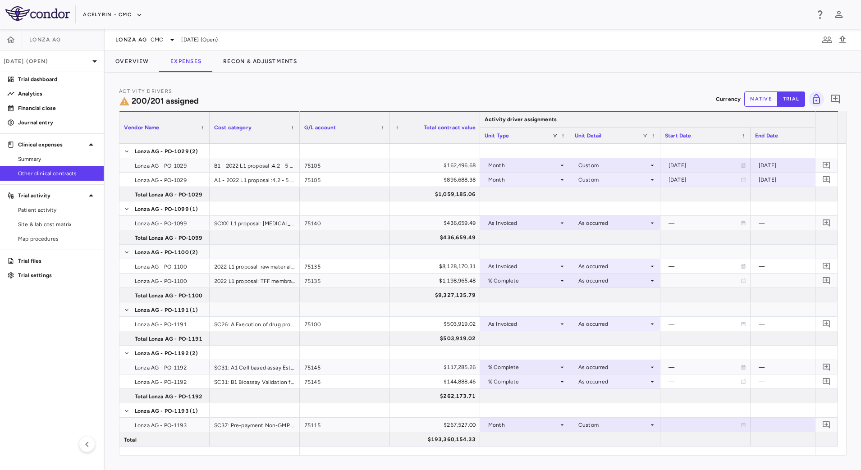
drag, startPoint x: 752, startPoint y: 100, endPoint x: 726, endPoint y: 123, distance: 35.1
click at [752, 100] on button "native" at bounding box center [760, 98] width 33 height 15
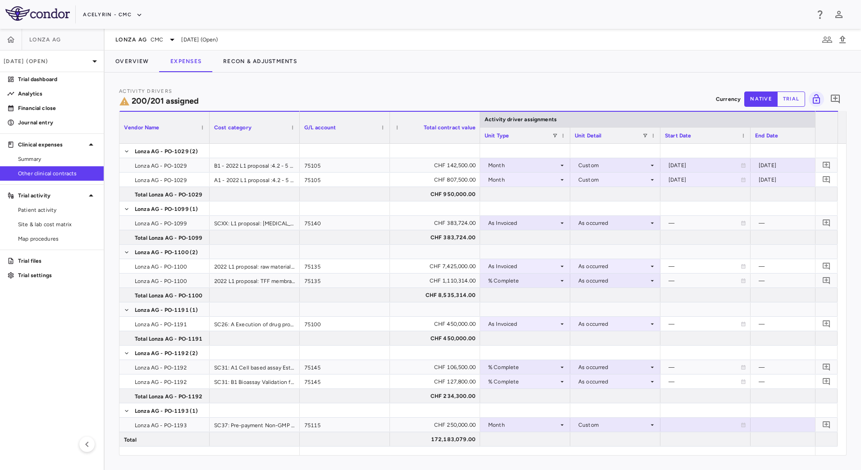
type button "native"
